Goal: Task Accomplishment & Management: Manage account settings

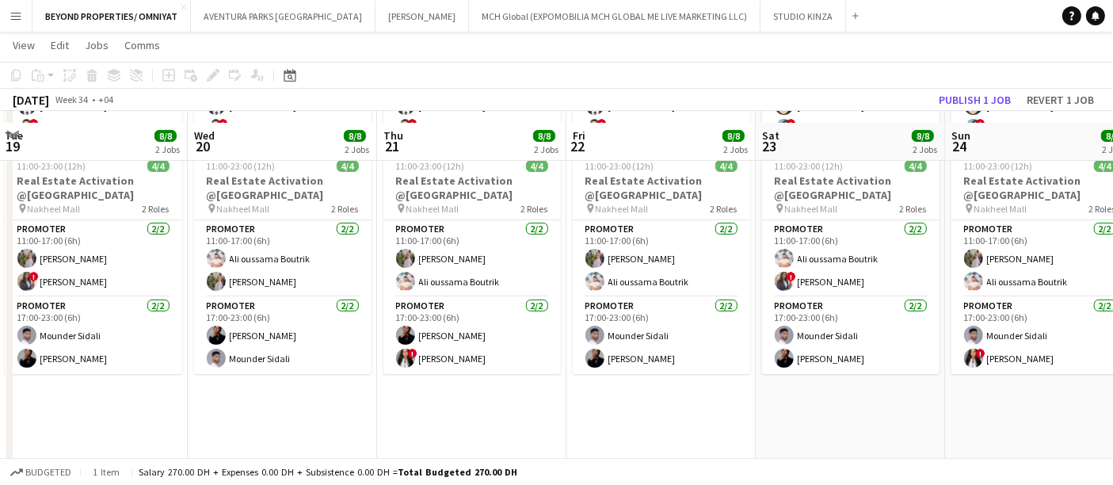
scroll to position [338, 0]
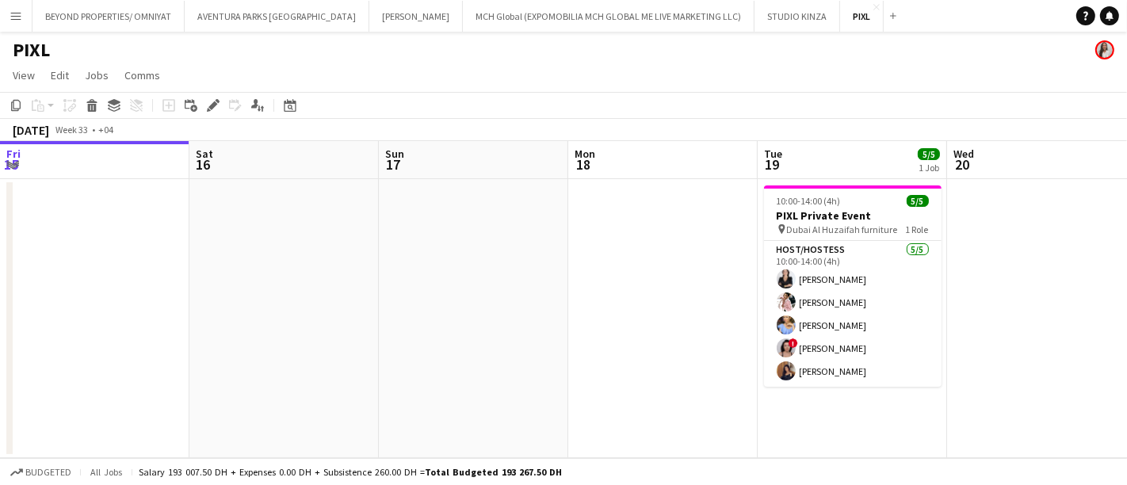
scroll to position [0, 544]
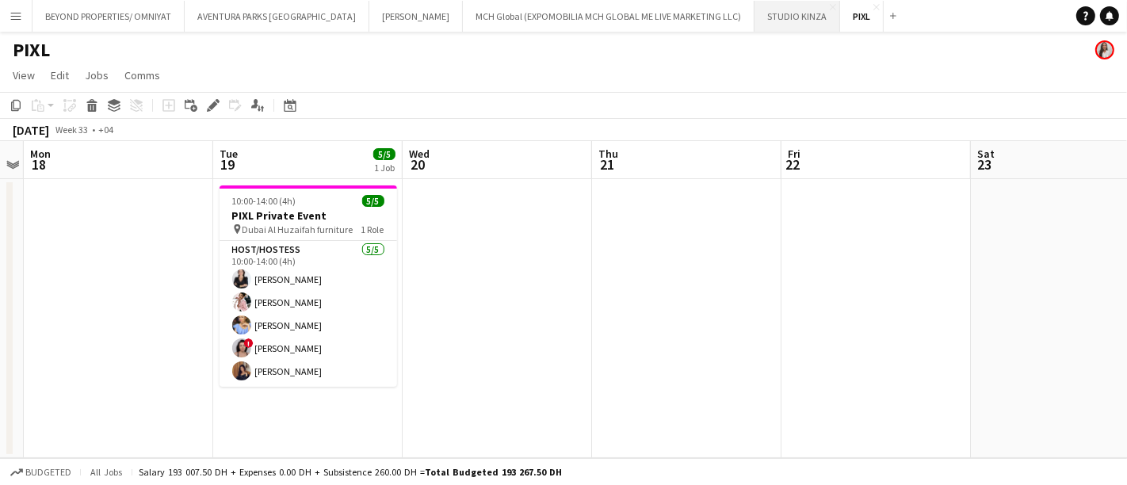
click at [754, 17] on button "STUDIO KINZA Close" at bounding box center [797, 16] width 86 height 31
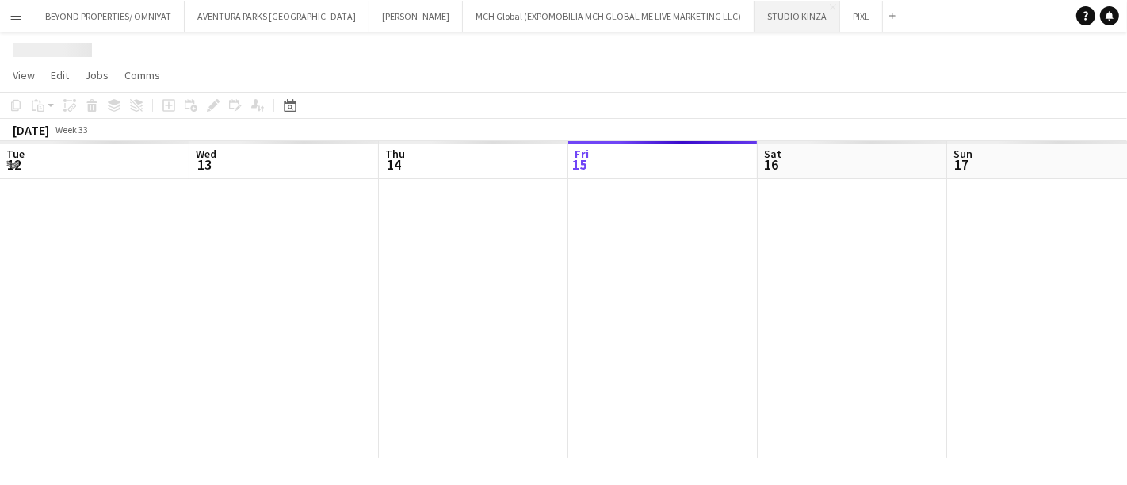
scroll to position [0, 378]
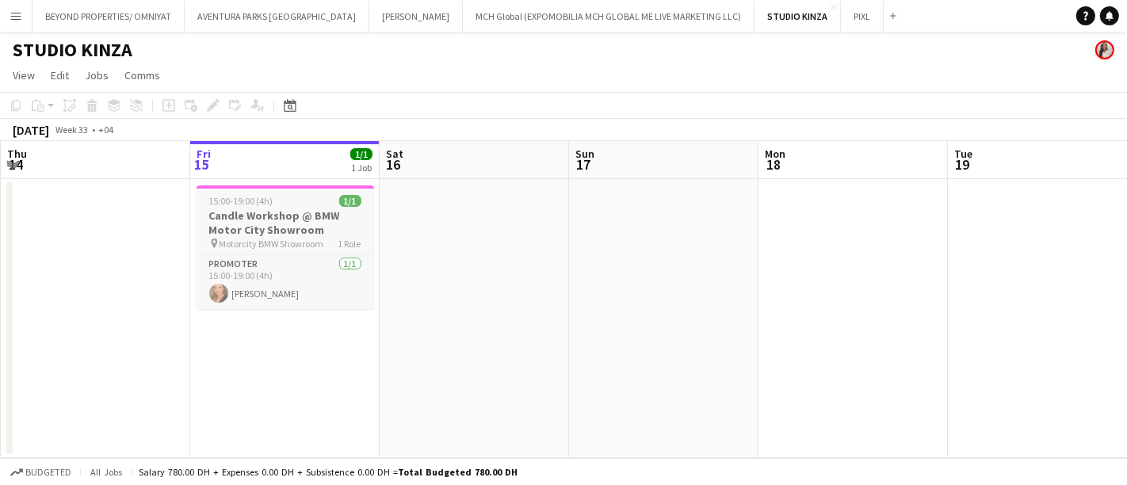
click at [285, 204] on div "15:00-19:00 (4h) 1/1" at bounding box center [286, 201] width 178 height 12
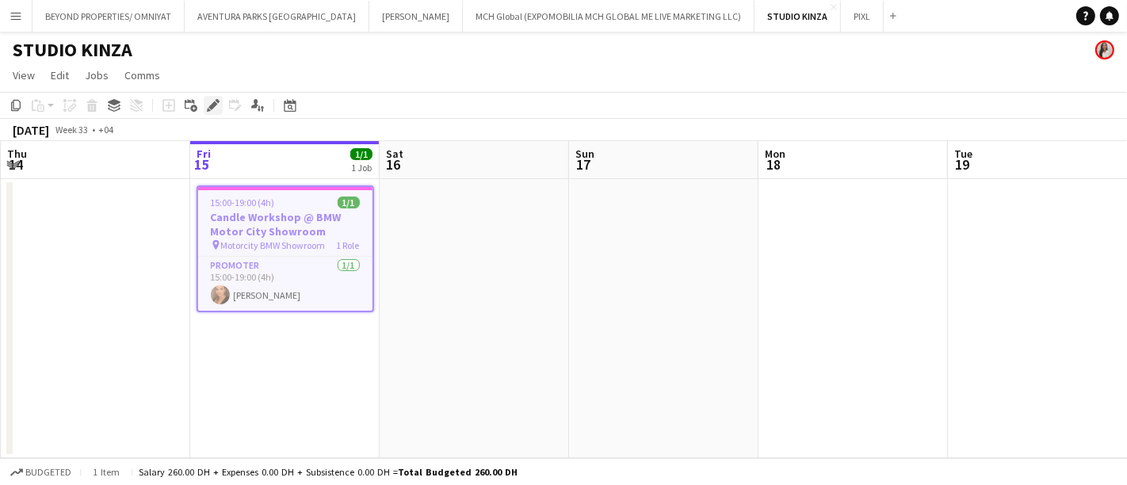
click at [211, 100] on icon "Edit" at bounding box center [213, 105] width 13 height 13
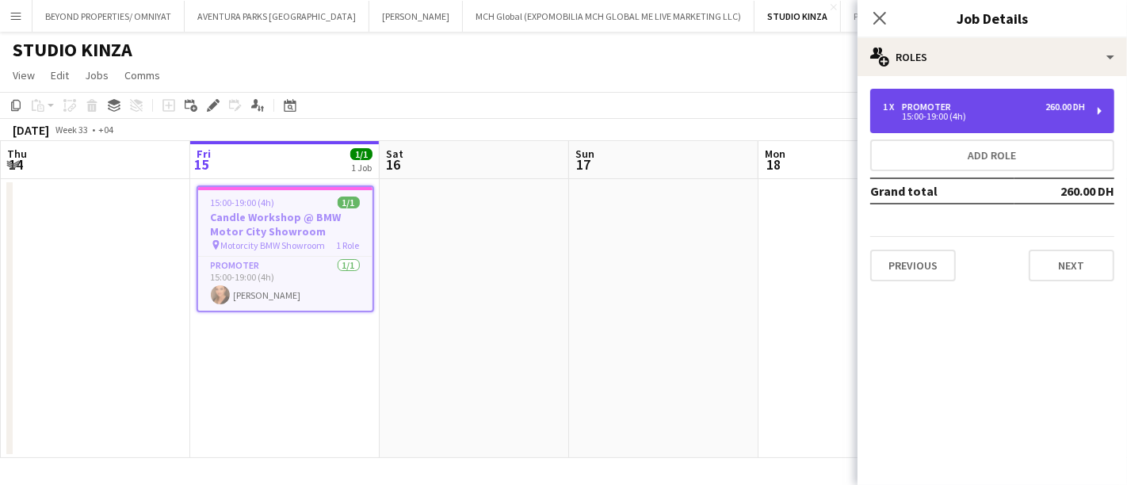
click at [986, 105] on div "1 x Promoter 260.00 DH" at bounding box center [984, 106] width 202 height 11
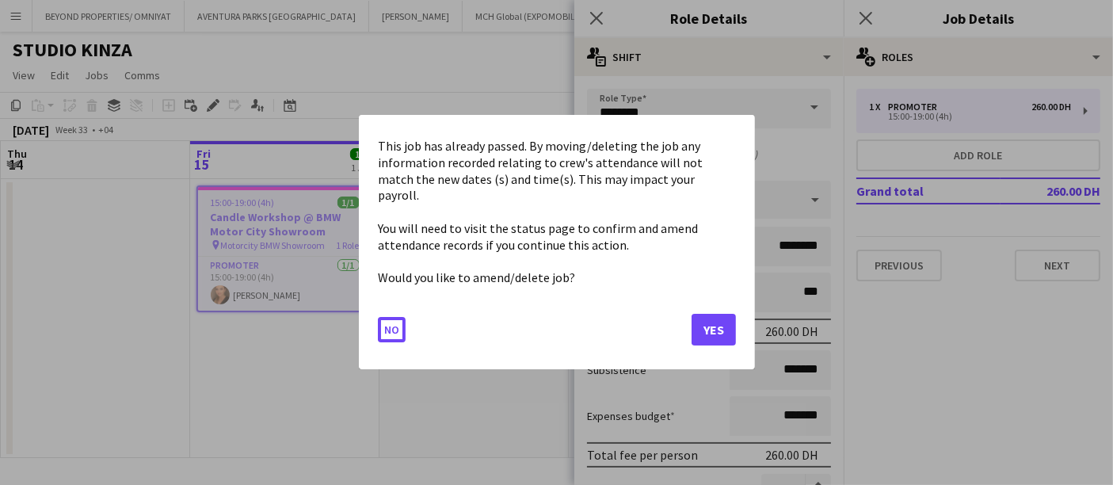
click at [700, 157] on body "Menu Boards Boards Boards All jobs Status Workforce Workforce My Workforce Recr…" at bounding box center [556, 242] width 1113 height 485
click at [707, 323] on button "Yes" at bounding box center [714, 331] width 44 height 32
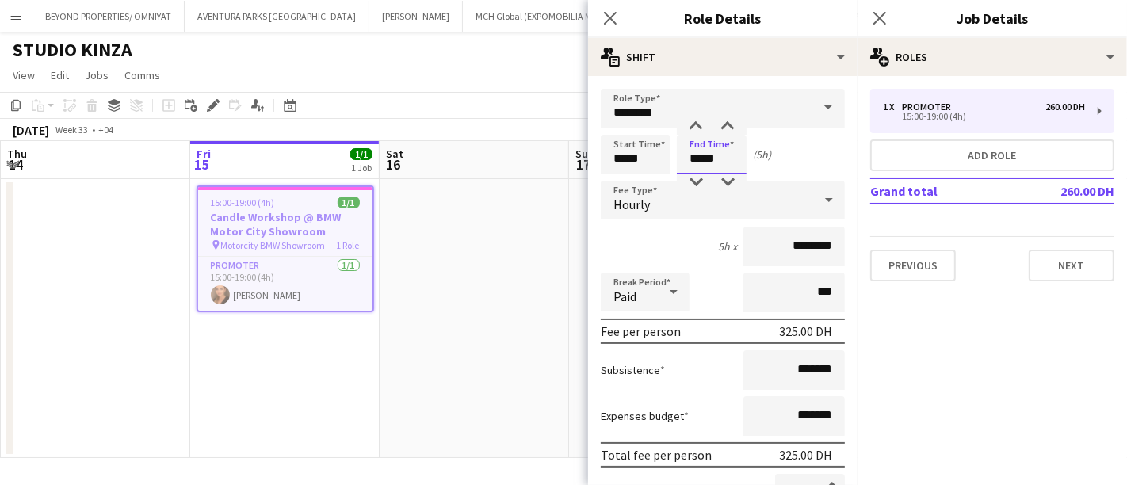
type input "*****"
click at [687, 236] on div "5h x ********" at bounding box center [723, 247] width 244 height 40
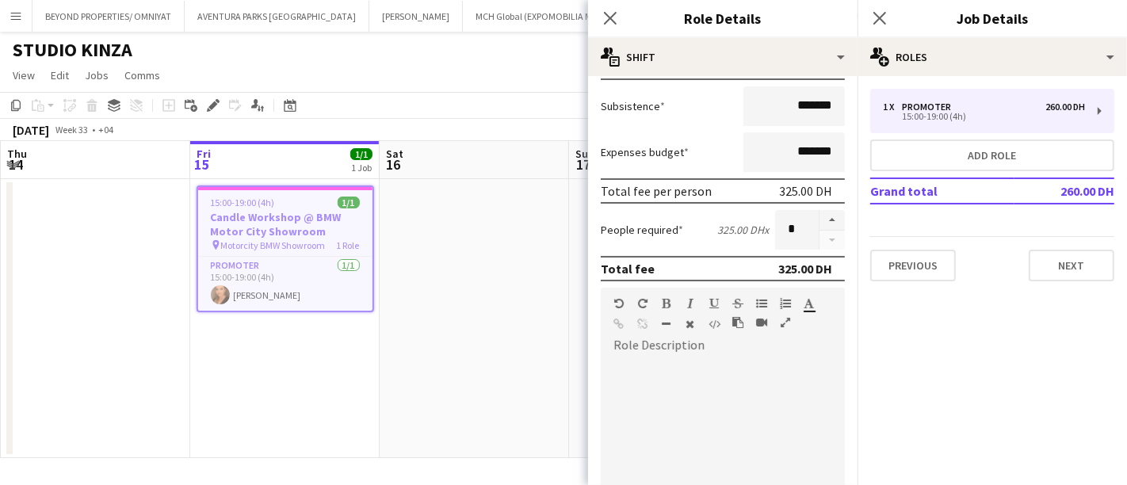
scroll to position [501, 0]
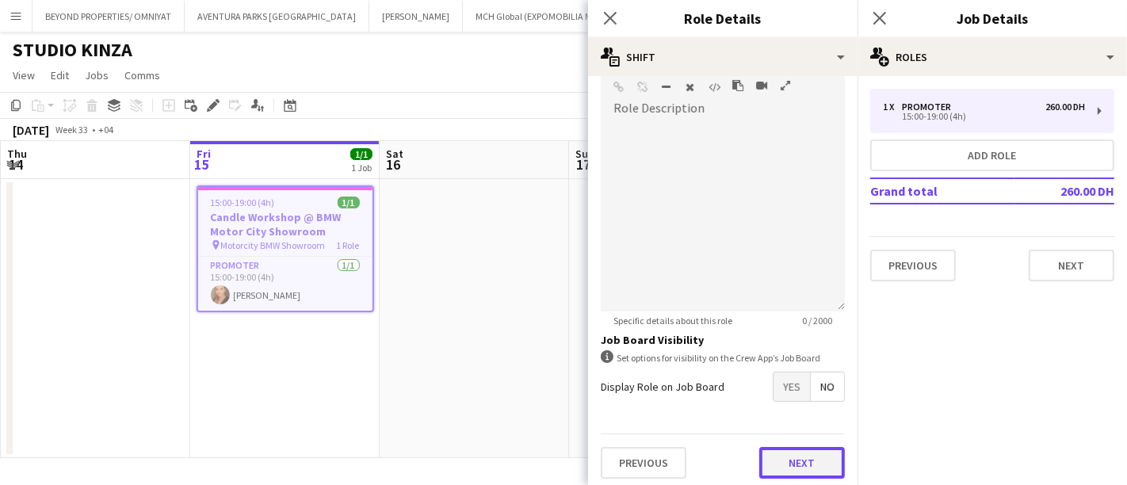
click at [765, 460] on button "Next" at bounding box center [802, 463] width 86 height 32
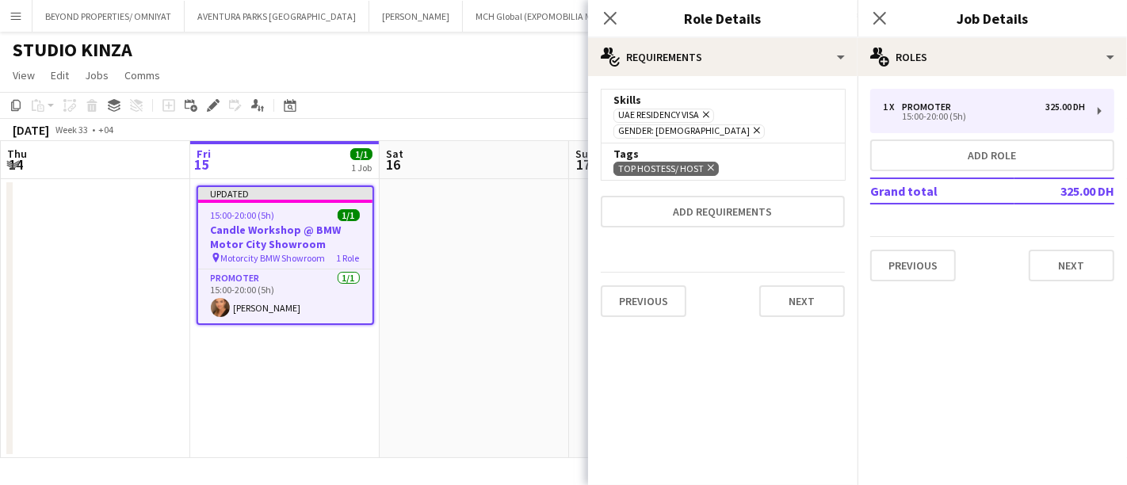
scroll to position [0, 0]
click at [611, 13] on icon "Close pop-in" at bounding box center [609, 17] width 15 height 15
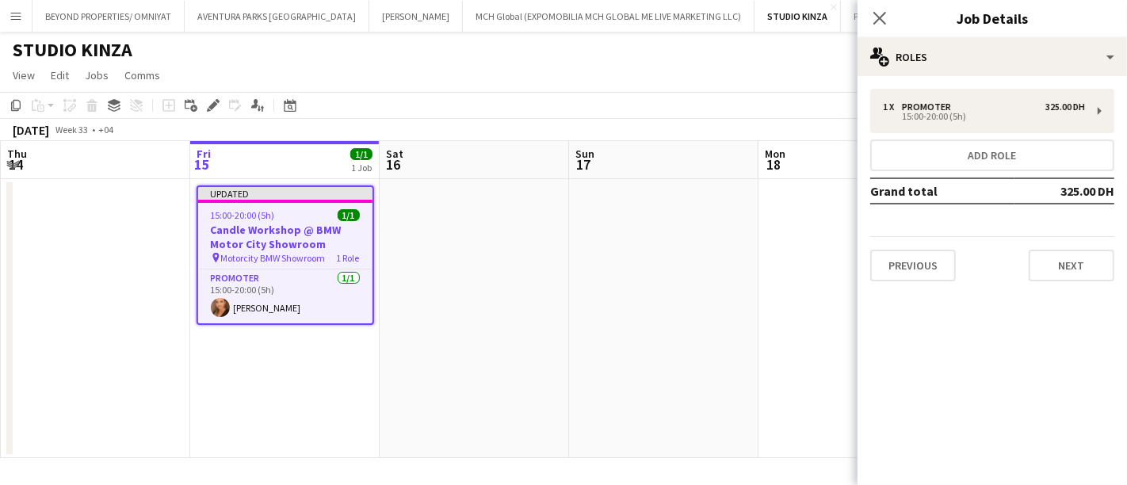
click at [785, 125] on div "[DATE] Week 33 • +04 Publish 1 job Revert 1 job" at bounding box center [563, 130] width 1127 height 22
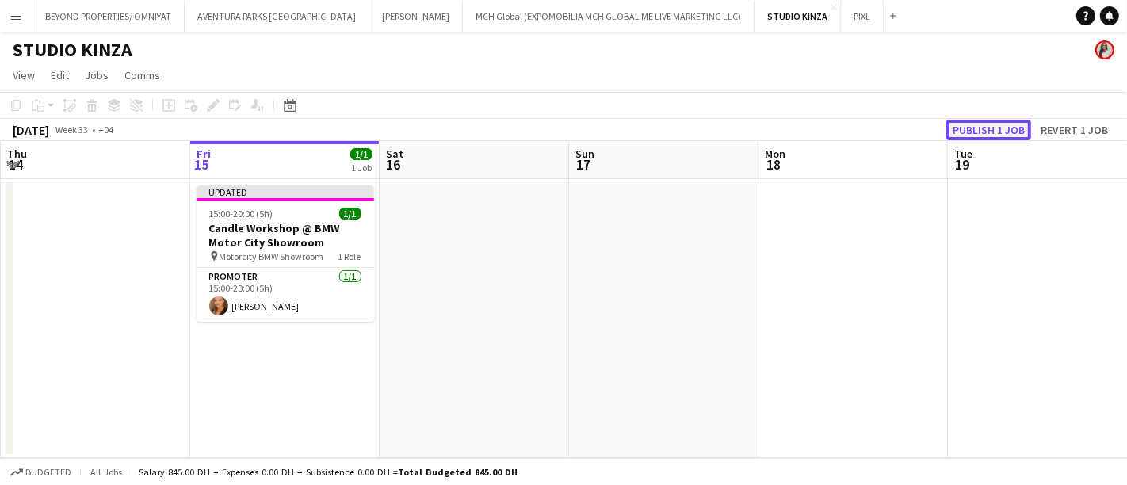
click at [997, 131] on button "Publish 1 job" at bounding box center [988, 130] width 85 height 21
